Goal: Find specific page/section: Find specific page/section

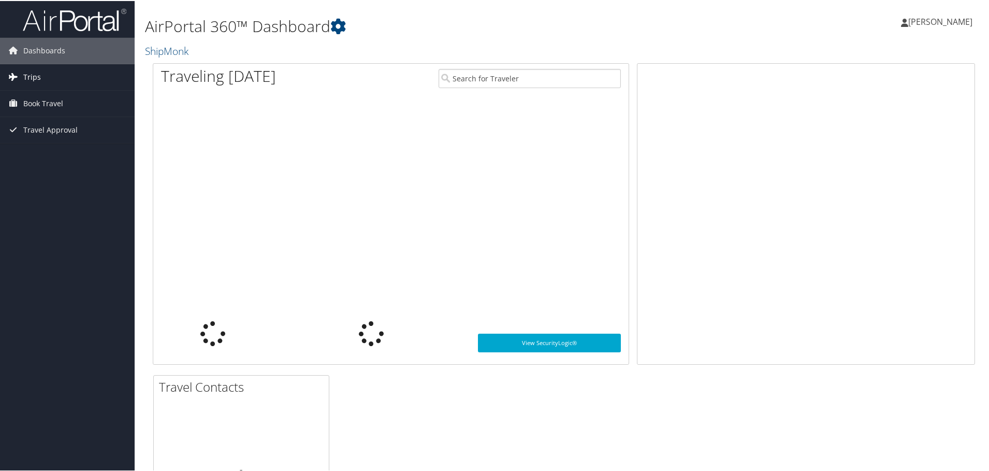
click at [30, 75] on span "Trips" at bounding box center [32, 76] width 18 height 26
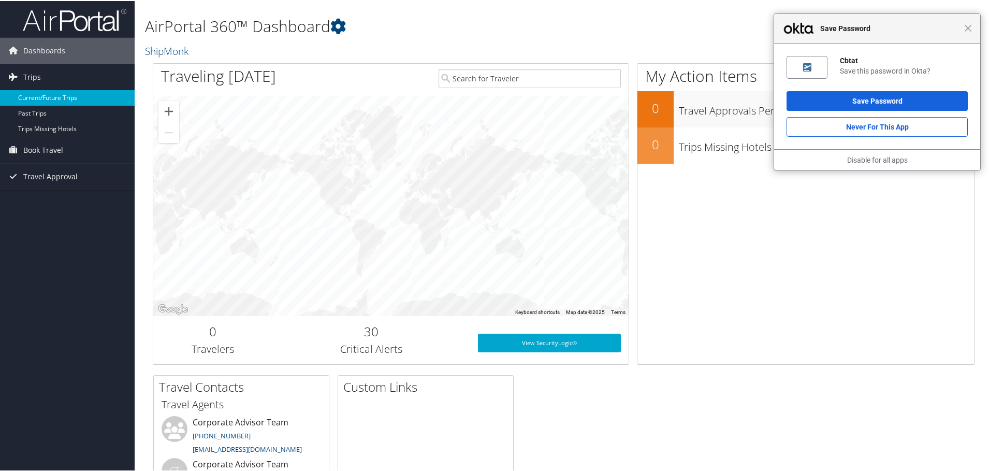
click at [49, 97] on link "Current/Future Trips" at bounding box center [67, 97] width 135 height 16
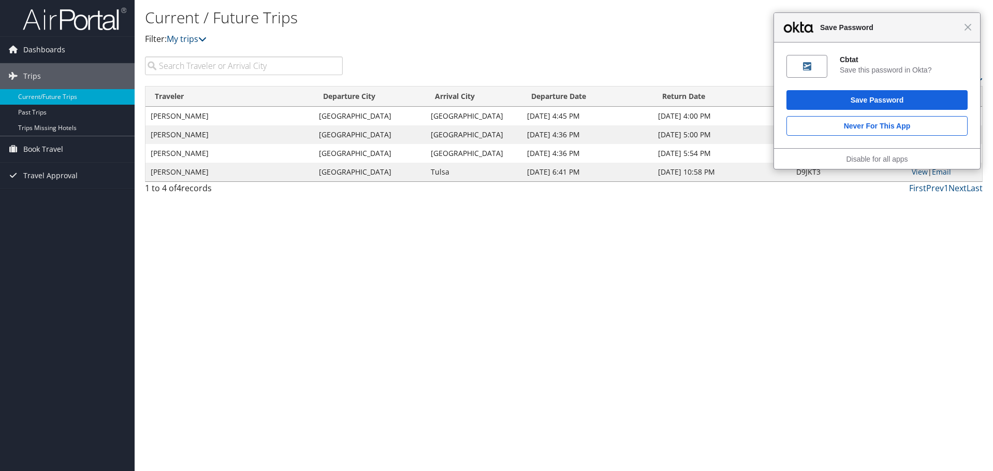
click at [972, 31] on div "Close Save Password" at bounding box center [877, 28] width 206 height 30
click at [968, 26] on span "Close" at bounding box center [968, 27] width 8 height 8
